Goal: Transaction & Acquisition: Purchase product/service

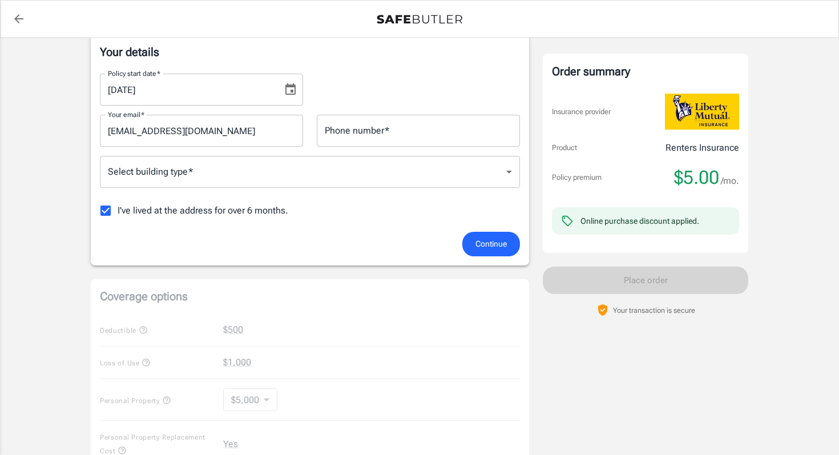
scroll to position [195, 0]
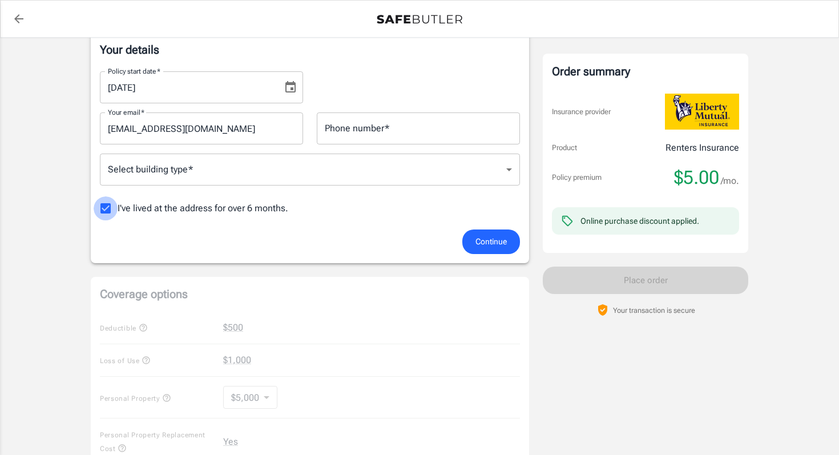
click at [104, 211] on input "I've lived at the address for over 6 months." at bounding box center [106, 208] width 24 height 24
checkbox input "false"
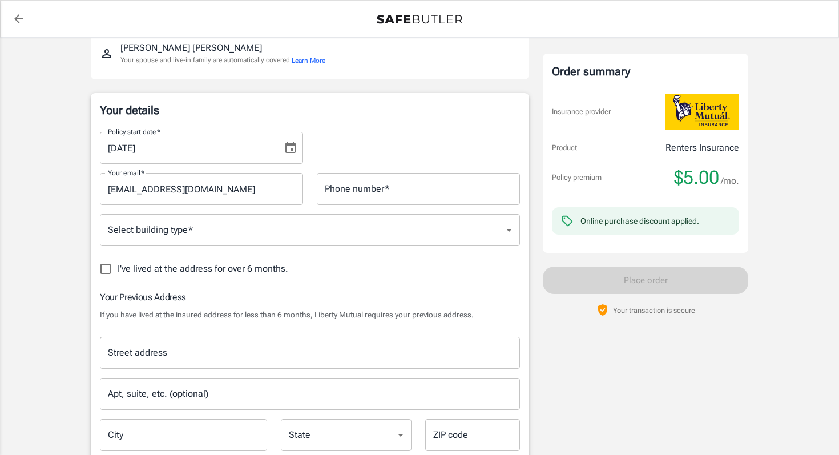
scroll to position [131, 0]
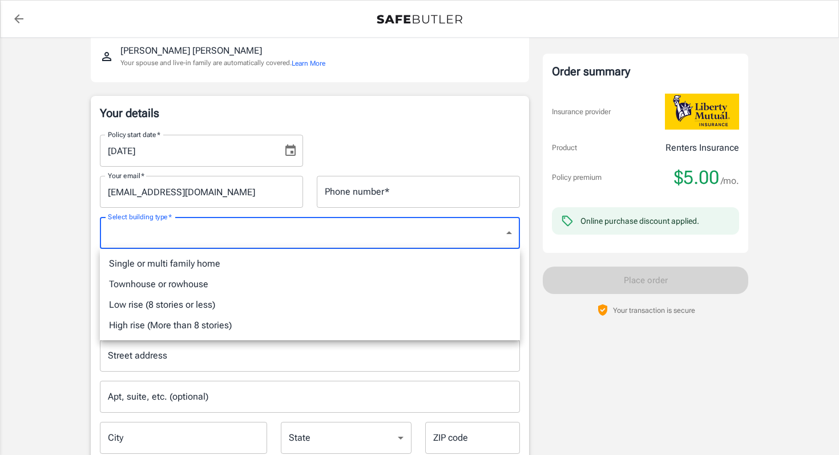
click at [438, 307] on li "Low rise (8 stories or less)" at bounding box center [310, 304] width 420 height 21
type input "lowrise"
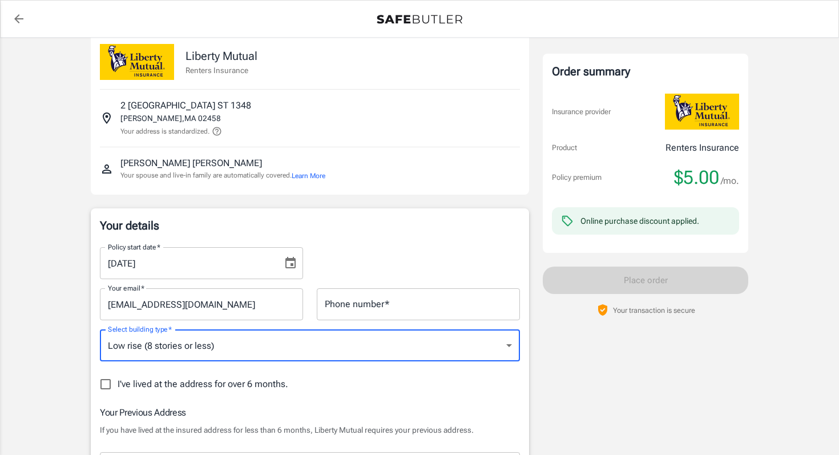
scroll to position [20, 0]
click at [421, 310] on input "Phone number   *" at bounding box center [418, 303] width 203 height 32
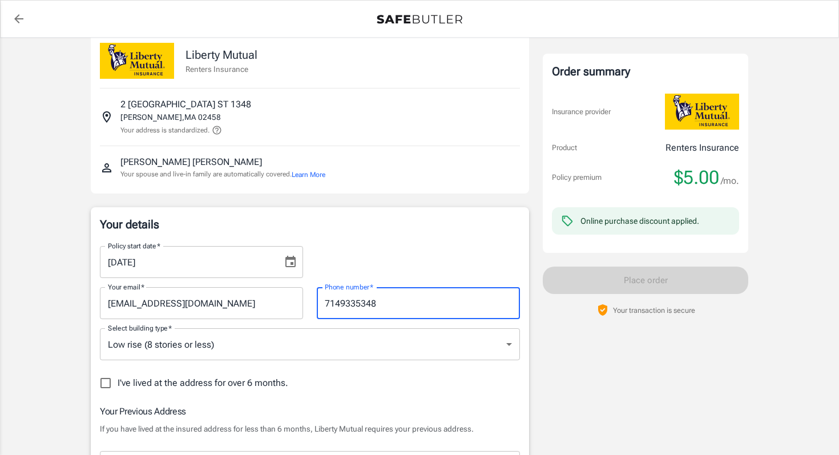
type input "7149335348"
click at [317, 412] on h6 "Your Previous Address" at bounding box center [310, 411] width 420 height 14
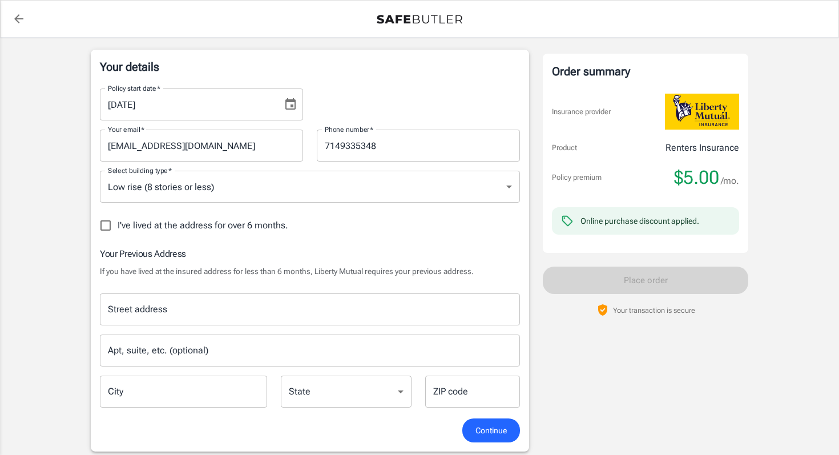
scroll to position [179, 0]
click at [188, 308] on input "Street address" at bounding box center [310, 308] width 410 height 22
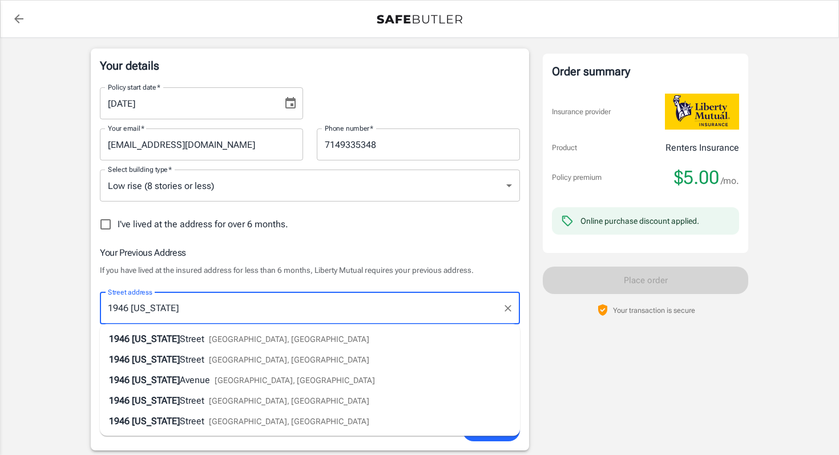
click at [196, 335] on span "Street" at bounding box center [192, 338] width 25 height 11
type input "[STREET_ADDRESS][US_STATE]"
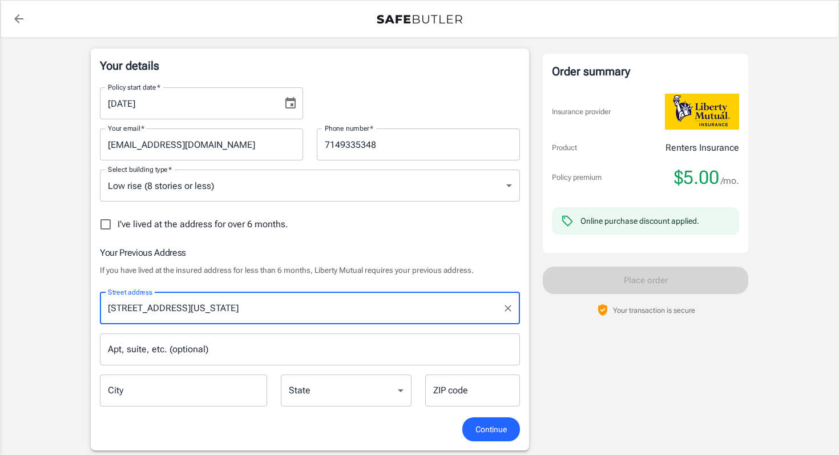
type input "[PERSON_NAME]"
select select "MA"
type input "02466"
type input "[STREET_ADDRESS][US_STATE]"
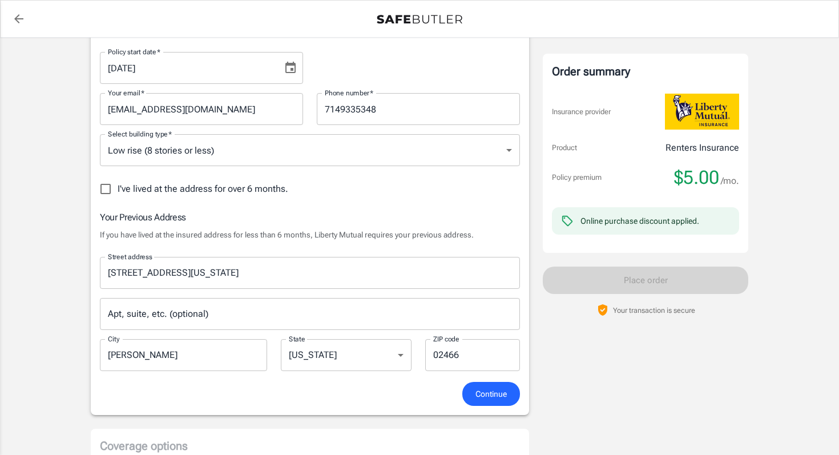
scroll to position [225, 0]
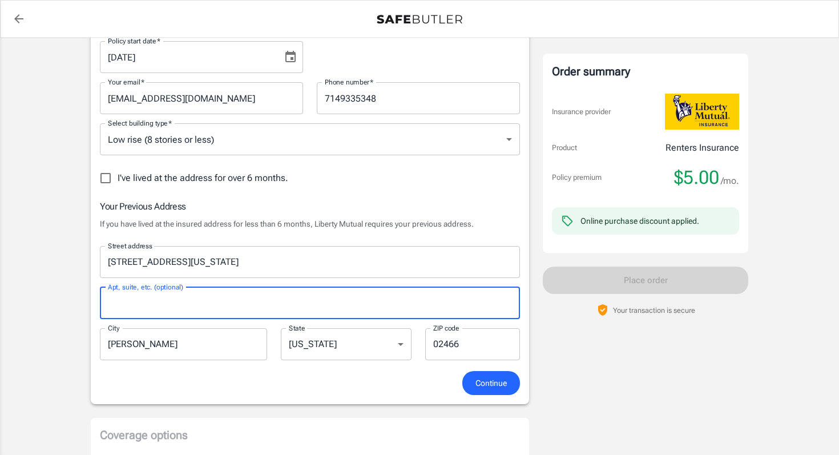
click at [212, 302] on input "Apt, suite, etc. (optional)" at bounding box center [310, 303] width 420 height 32
type input "34"
click at [287, 393] on div "Continue" at bounding box center [310, 383] width 434 height 25
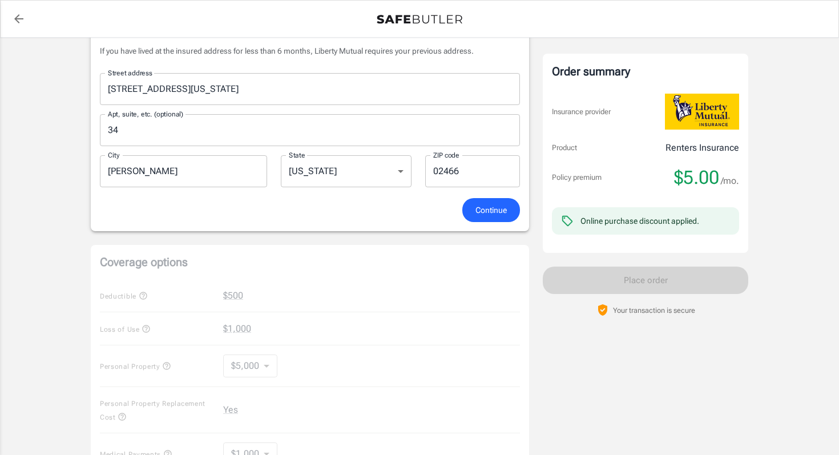
scroll to position [398, 0]
click at [485, 216] on span "Continue" at bounding box center [490, 210] width 31 height 14
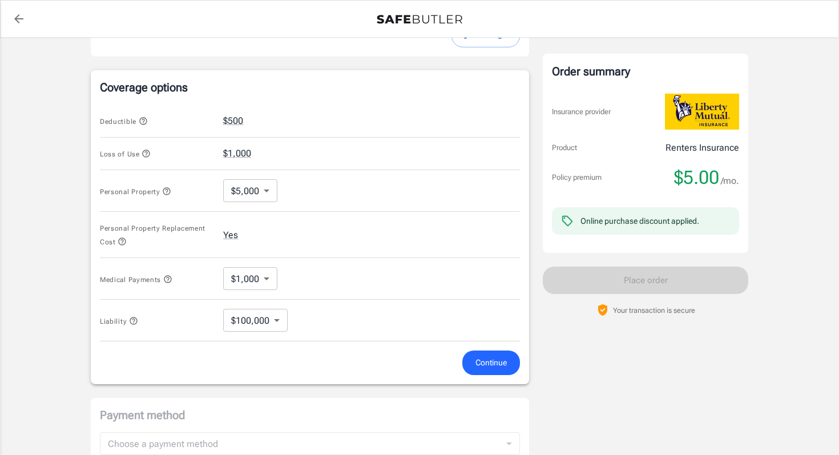
scroll to position [464, 0]
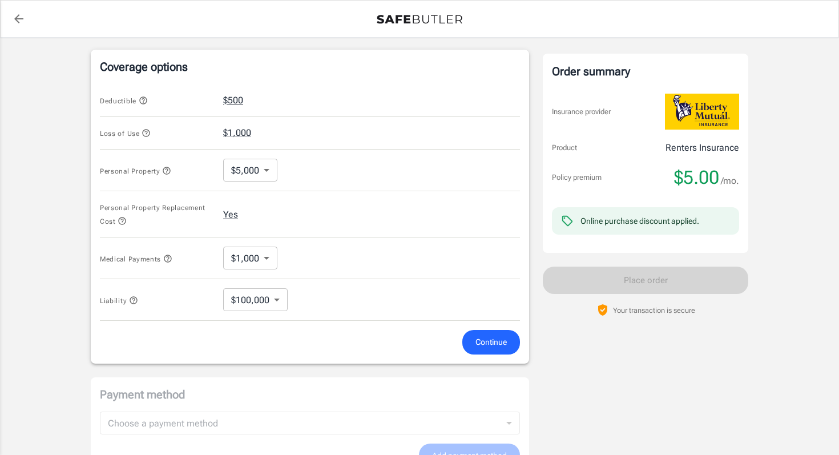
click at [234, 100] on button "$500" at bounding box center [233, 101] width 20 height 14
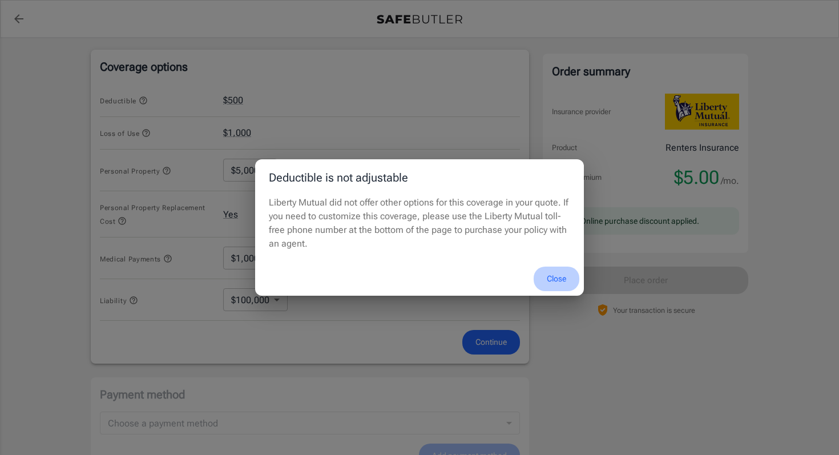
click at [552, 276] on button "Close" at bounding box center [556, 278] width 46 height 25
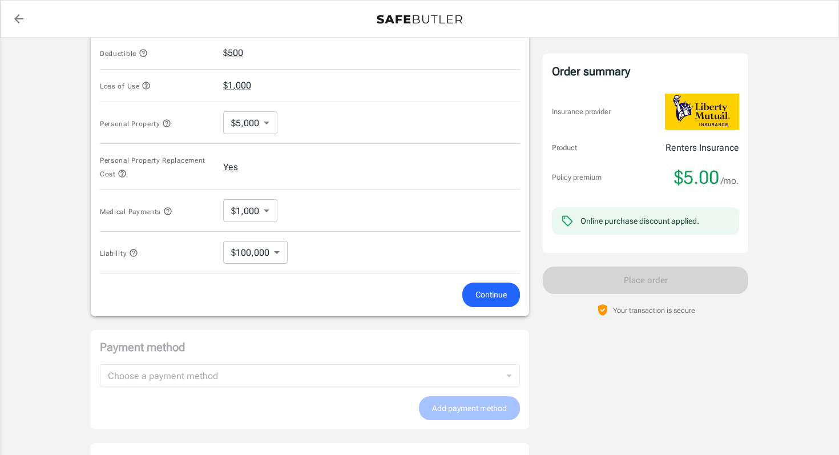
scroll to position [511, 0]
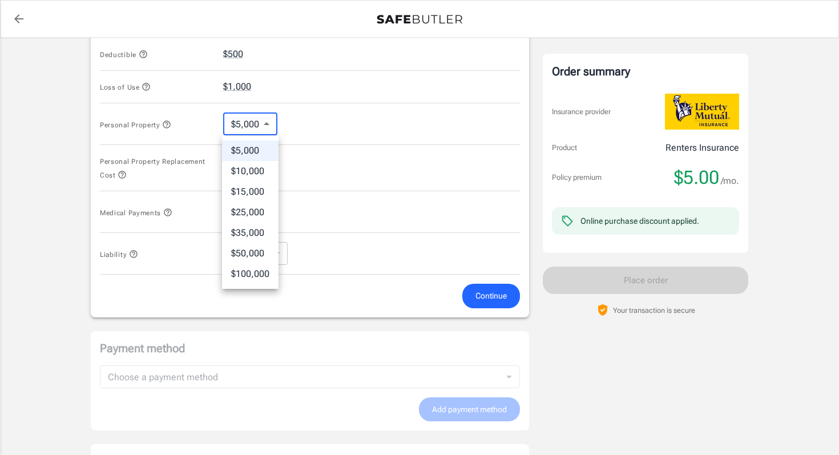
click at [270, 130] on body "Policy premium $ 5.00 /mo Liberty Mutual Renters Insurance [STREET_ADDRESS] You…" at bounding box center [419, 50] width 839 height 1122
click at [266, 144] on li "$5,000" at bounding box center [250, 150] width 56 height 21
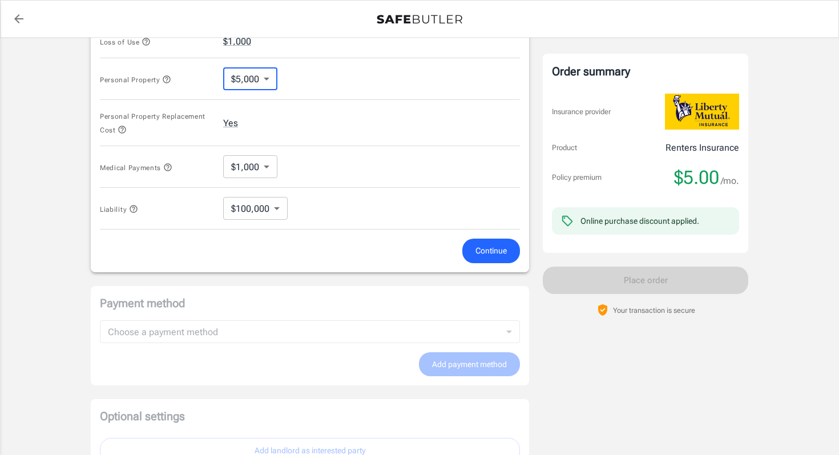
scroll to position [560, 0]
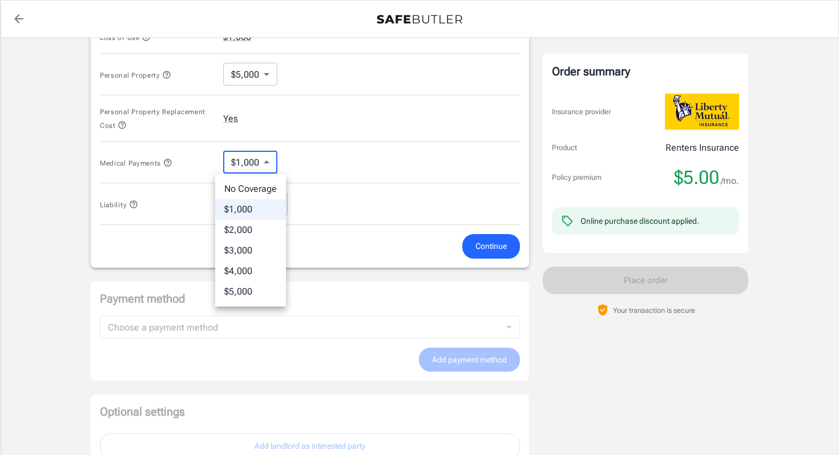
click at [252, 160] on body "Policy premium $ 5.00 /mo Liberty Mutual Renters Insurance [STREET_ADDRESS] You…" at bounding box center [419, 1] width 839 height 1122
click at [262, 205] on li "$1,000" at bounding box center [250, 209] width 71 height 21
click at [270, 166] on body "Policy premium $ 5.00 /mo Liberty Mutual Renters Insurance [STREET_ADDRESS] You…" at bounding box center [419, 1] width 839 height 1122
click at [269, 185] on li "No Coverage" at bounding box center [250, 189] width 71 height 21
type input "No Coverage"
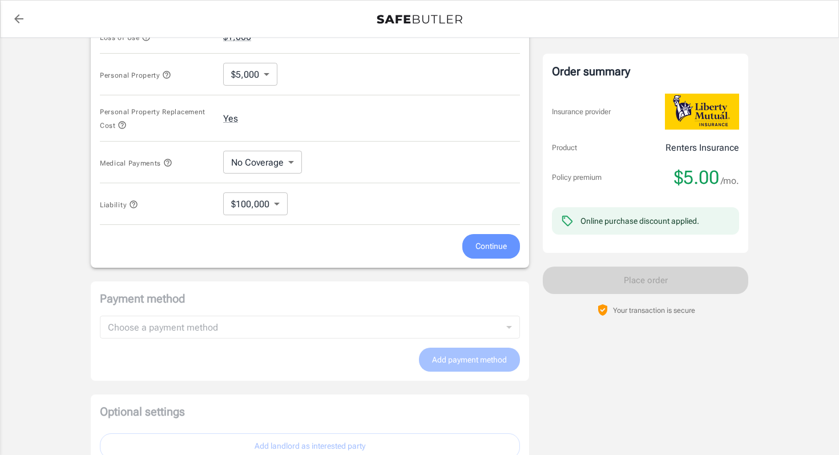
click at [471, 240] on button "Continue" at bounding box center [491, 246] width 58 height 25
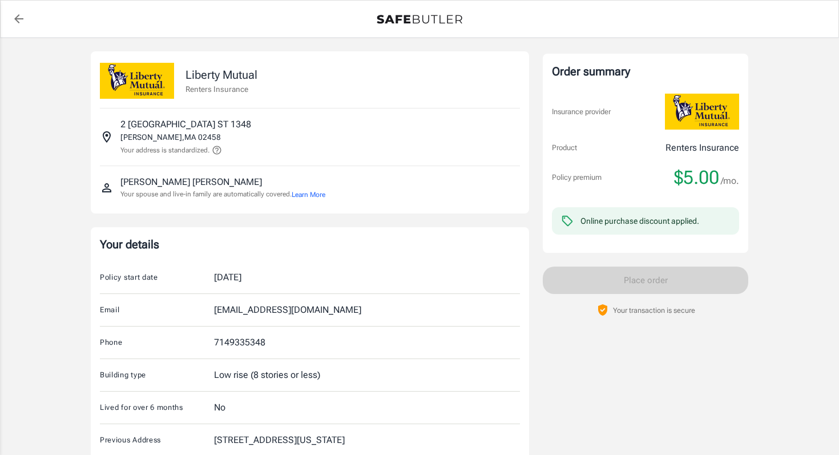
scroll to position [7, 0]
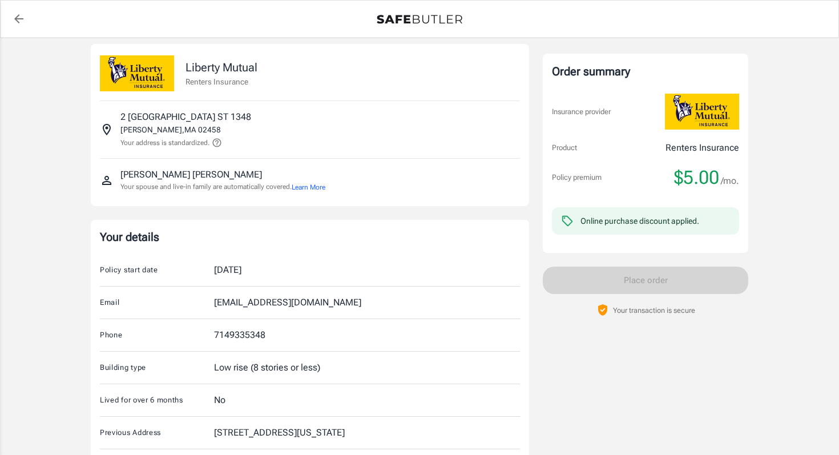
click at [315, 190] on button "Learn More" at bounding box center [309, 187] width 34 height 10
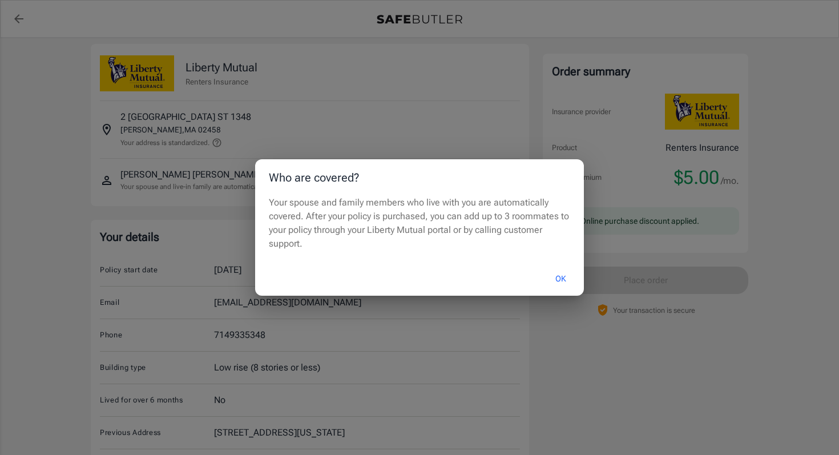
click at [562, 274] on button "OK" at bounding box center [560, 278] width 37 height 25
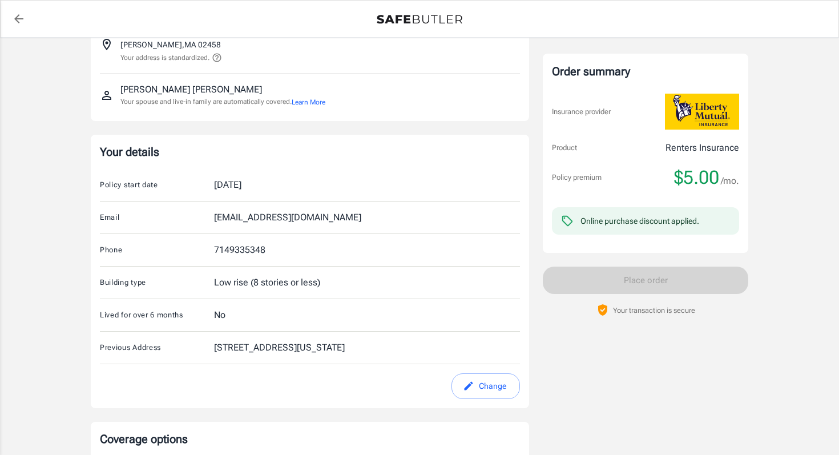
scroll to position [94, 0]
click at [300, 212] on div "[EMAIL_ADDRESS][DOMAIN_NAME]" at bounding box center [287, 216] width 147 height 14
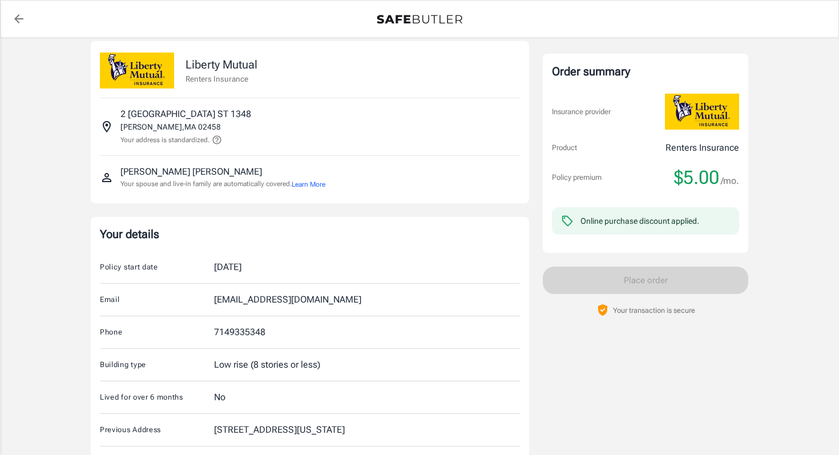
scroll to position [9, 0]
click at [325, 190] on button "Learn More" at bounding box center [309, 185] width 34 height 10
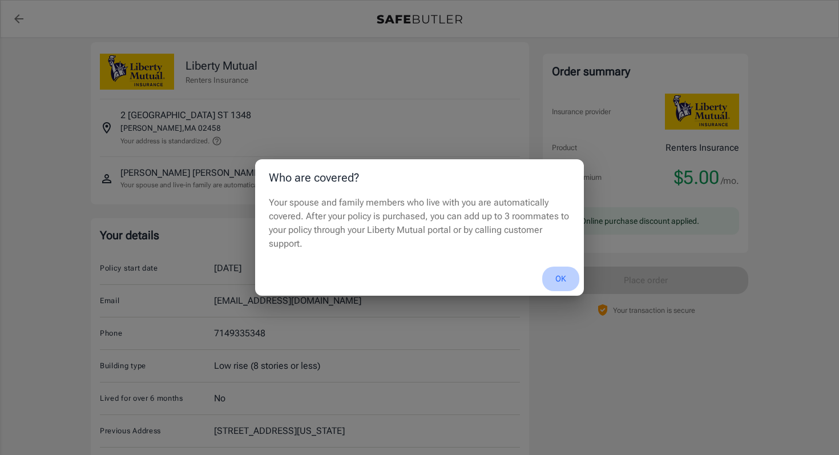
click at [561, 278] on button "OK" at bounding box center [560, 278] width 37 height 25
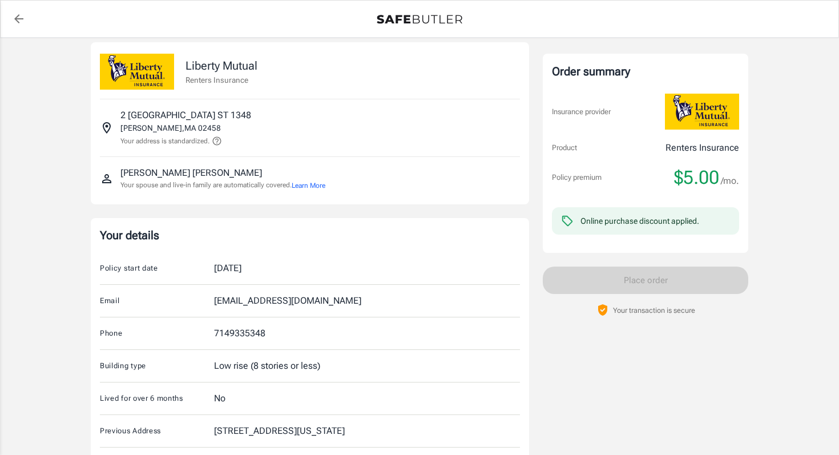
click at [325, 187] on button "Learn More" at bounding box center [309, 185] width 34 height 10
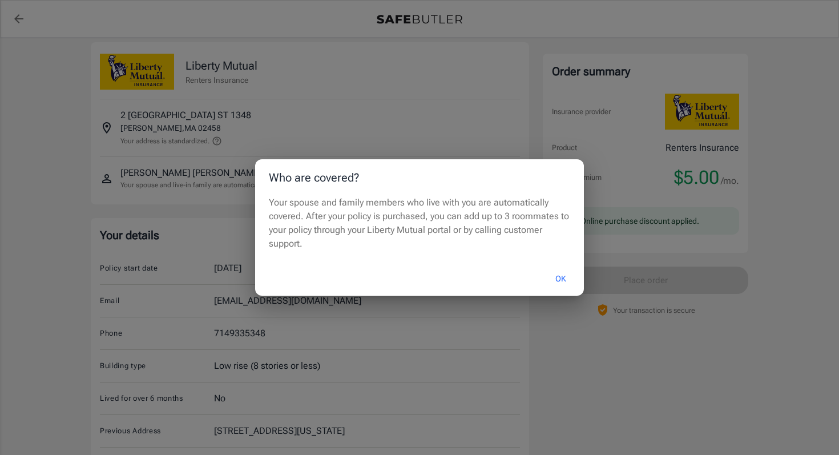
click at [567, 284] on button "OK" at bounding box center [560, 278] width 37 height 25
